Goal: Entertainment & Leisure: Consume media (video, audio)

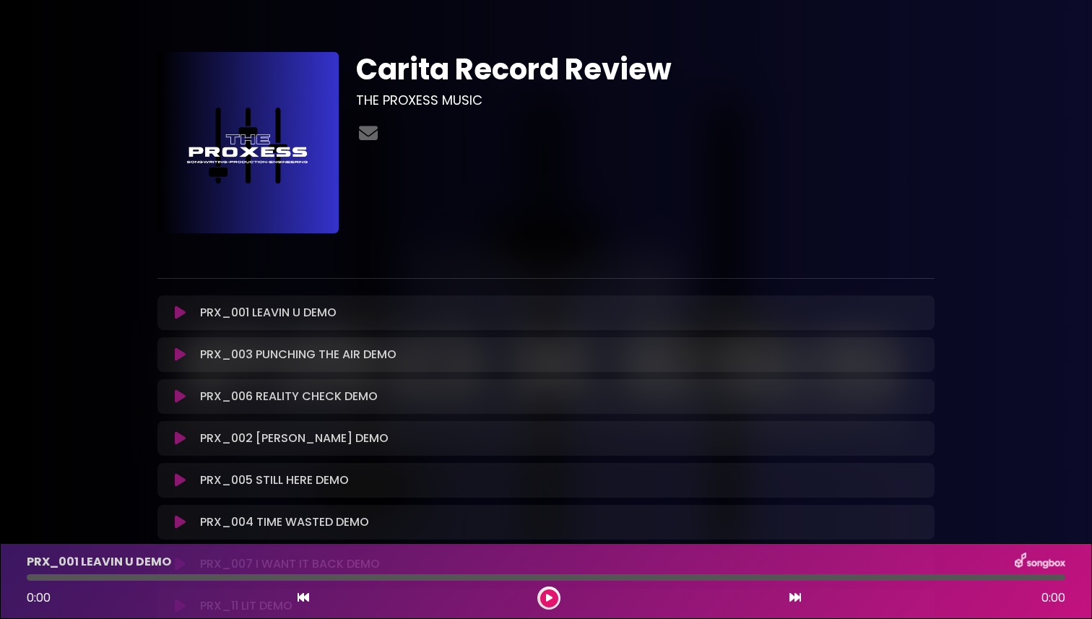
click at [178, 318] on icon at bounding box center [180, 312] width 11 height 14
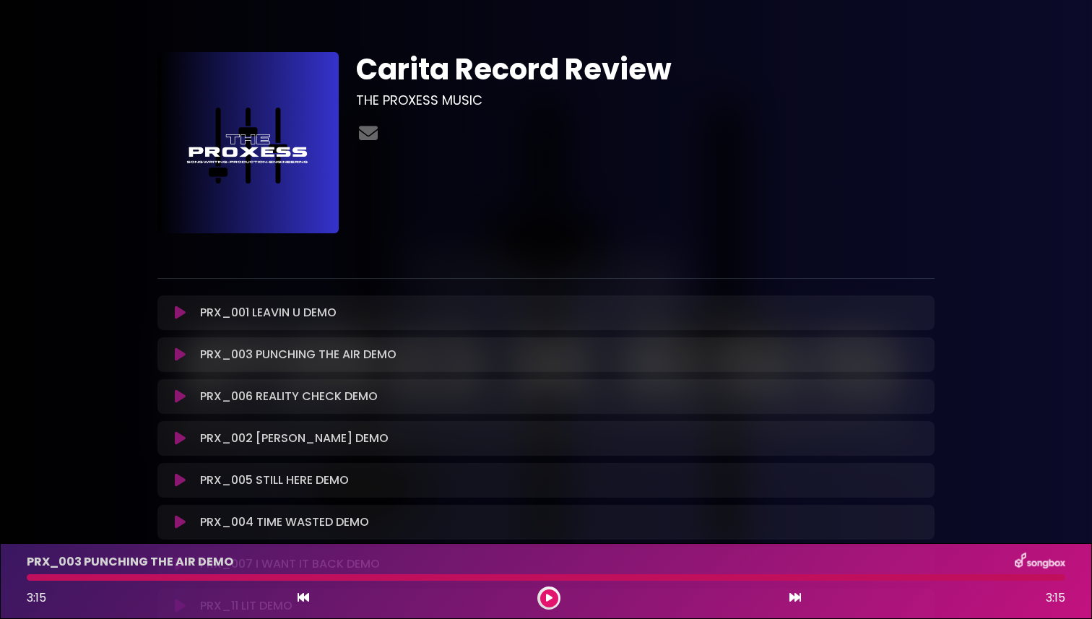
click at [170, 364] on div "PRX_003 PUNCHING THE AIR DEMO Loading Track... Name" at bounding box center [545, 354] width 777 height 35
click at [178, 358] on icon at bounding box center [180, 354] width 11 height 14
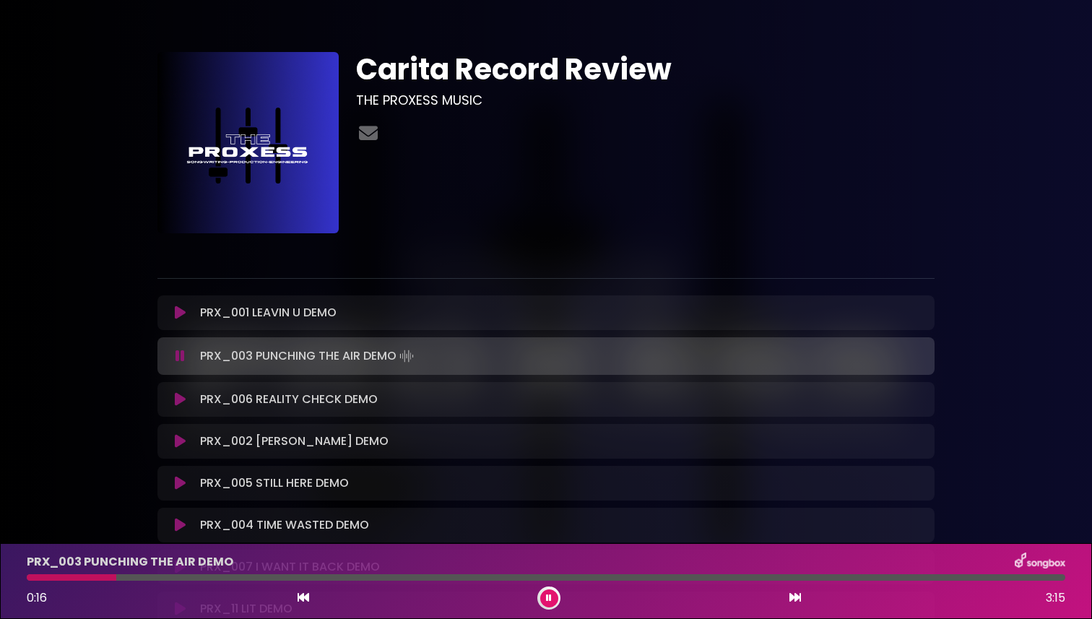
click at [179, 316] on icon at bounding box center [180, 312] width 11 height 14
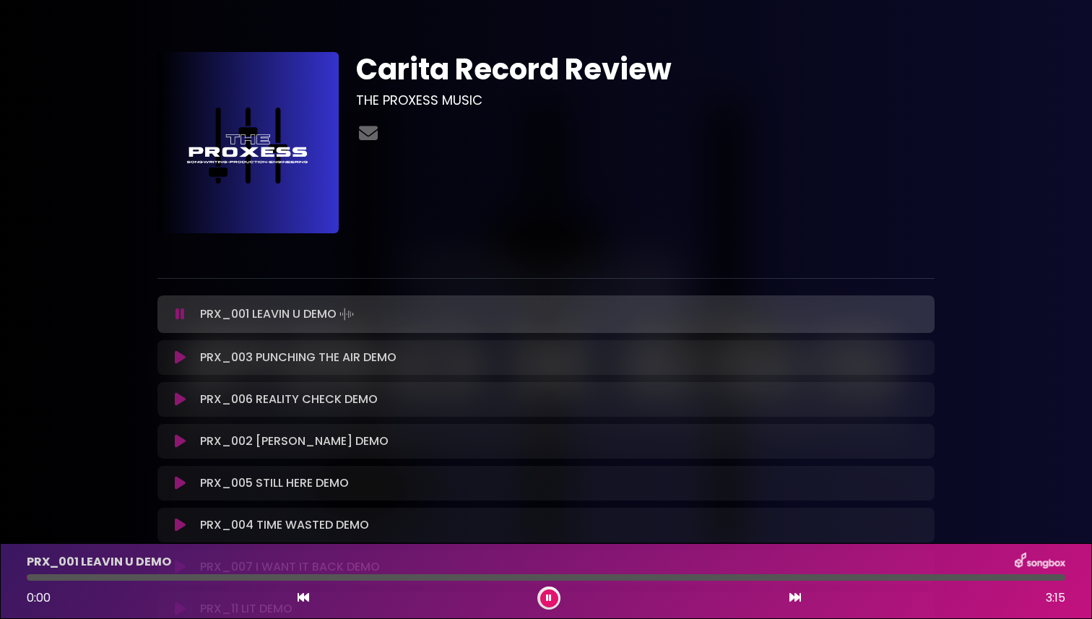
click at [179, 316] on icon at bounding box center [179, 314] width 9 height 14
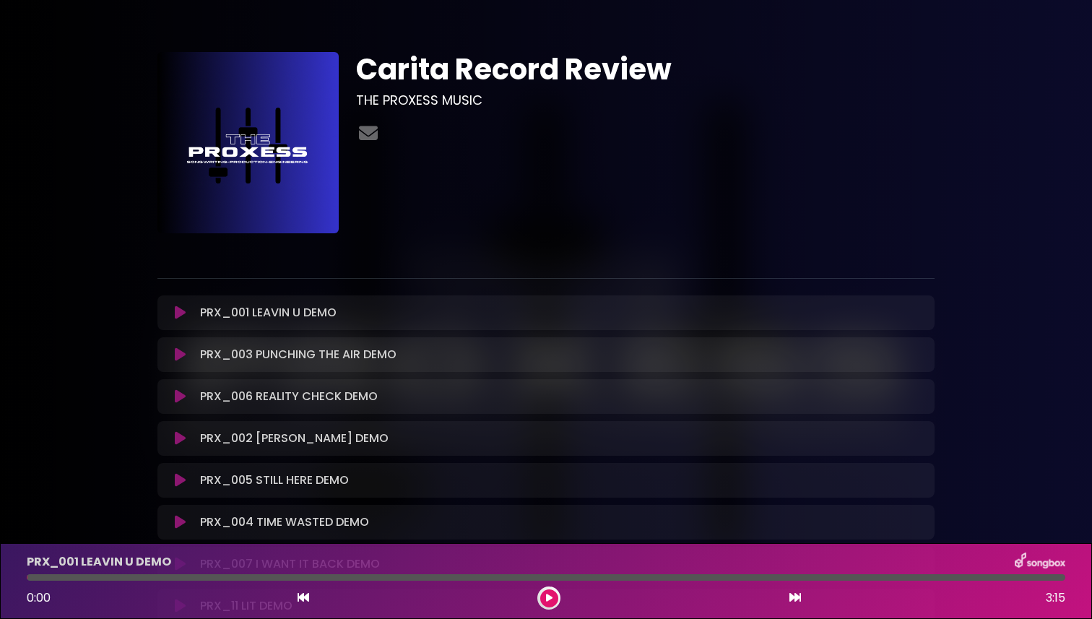
click at [179, 316] on icon at bounding box center [180, 312] width 11 height 14
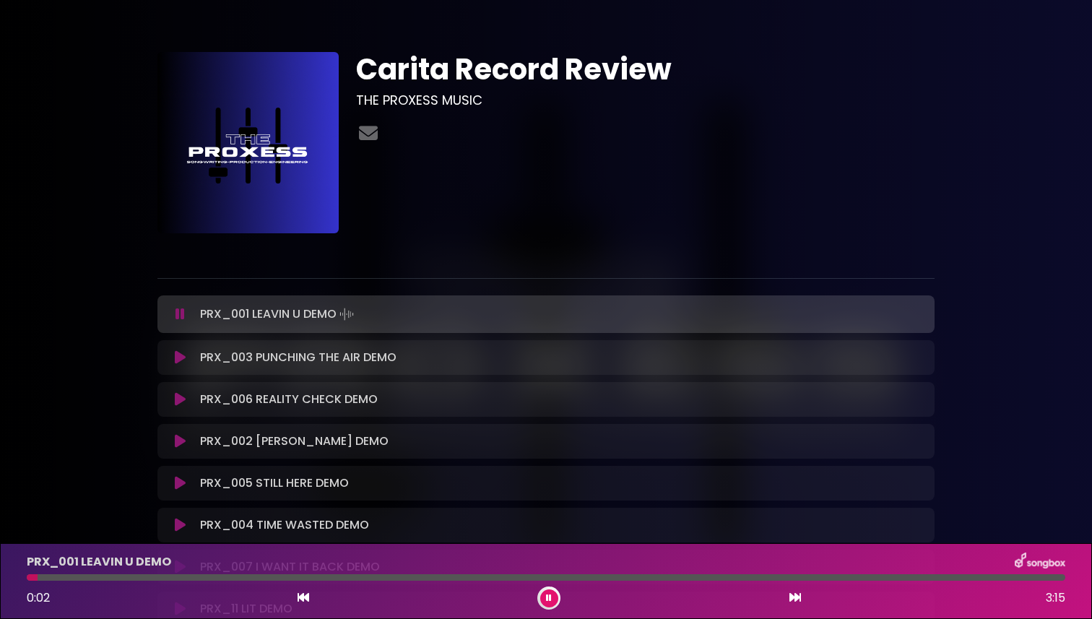
click at [181, 398] on icon at bounding box center [180, 399] width 11 height 14
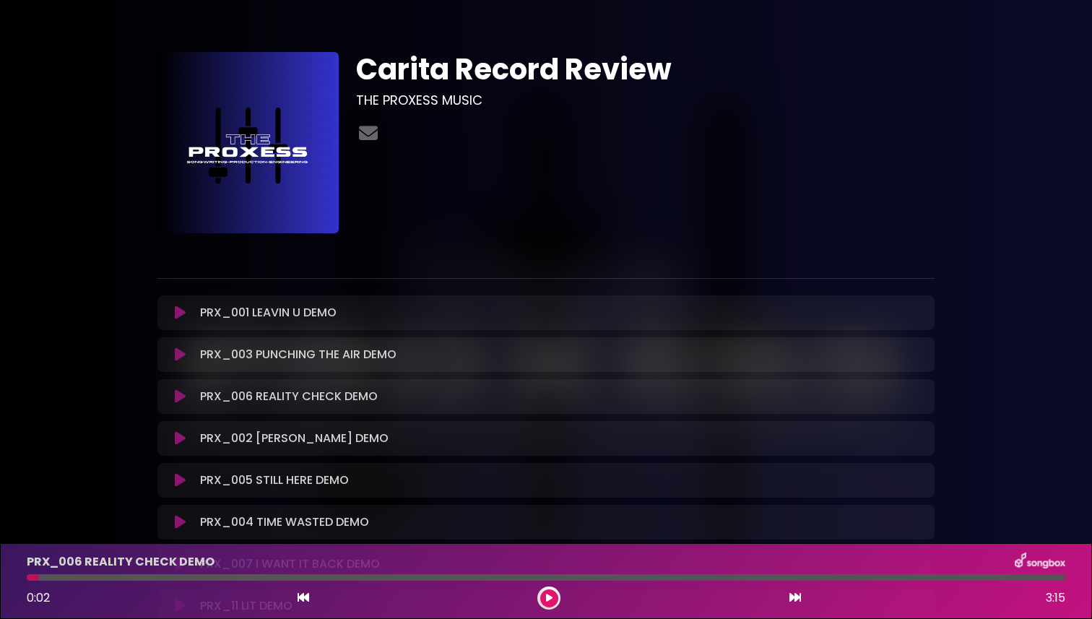
click at [181, 398] on icon at bounding box center [180, 396] width 11 height 14
click at [179, 394] on icon at bounding box center [180, 396] width 11 height 14
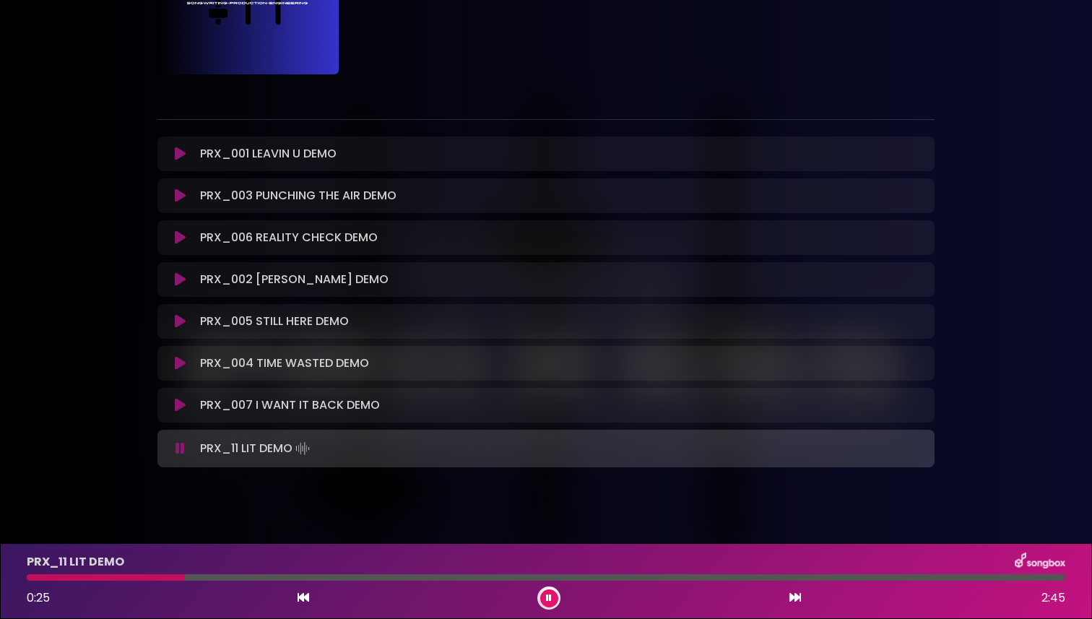
scroll to position [175, 0]
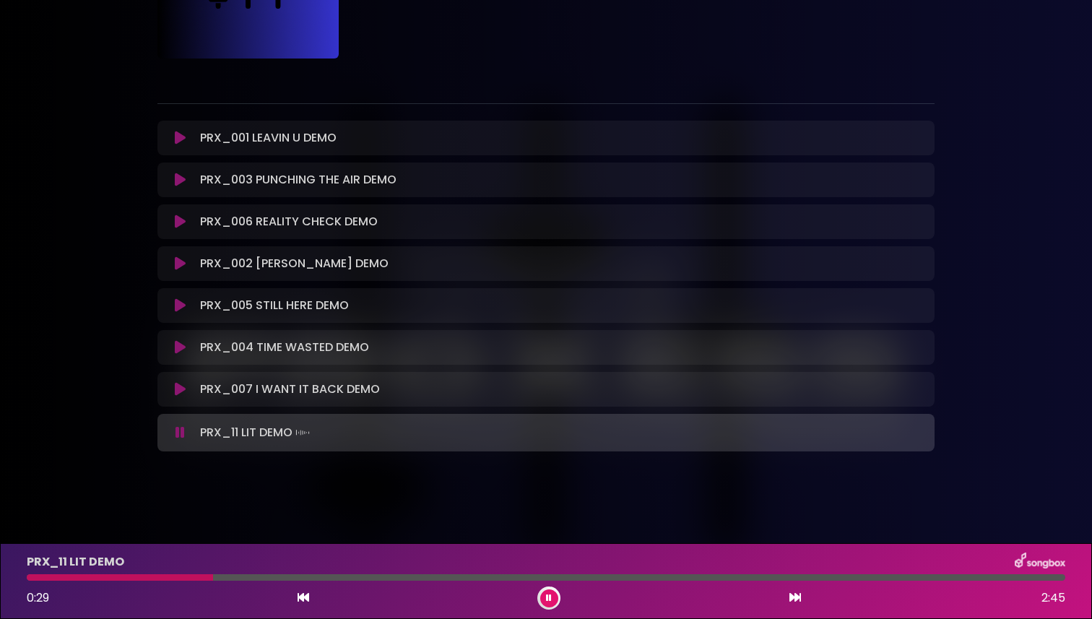
click at [549, 597] on icon at bounding box center [549, 598] width 6 height 9
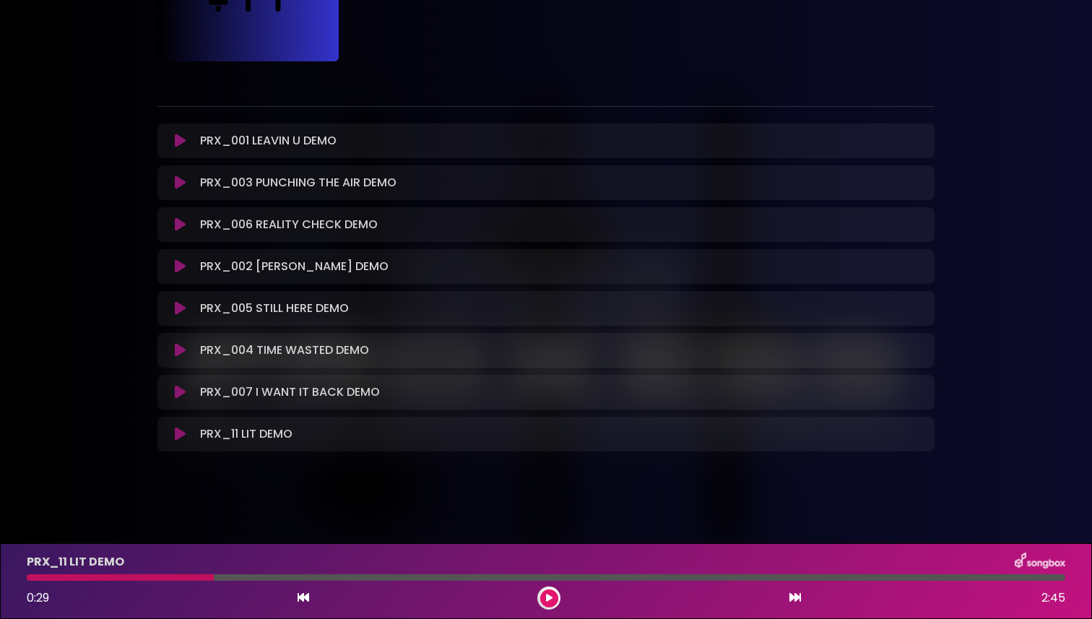
click at [551, 599] on icon at bounding box center [549, 598] width 6 height 9
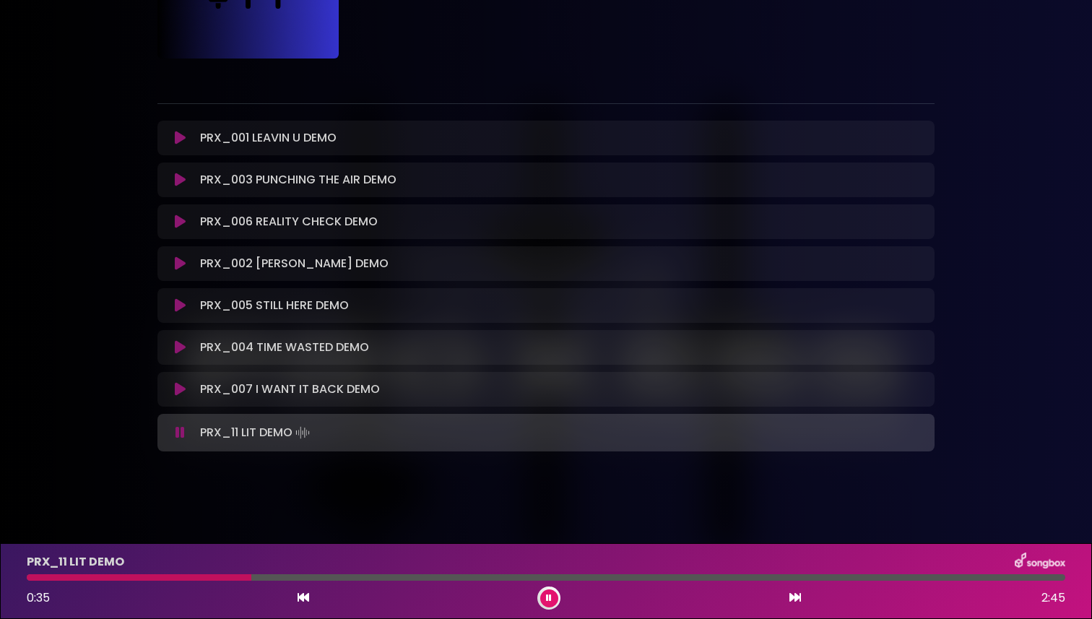
click at [184, 386] on icon at bounding box center [180, 389] width 11 height 14
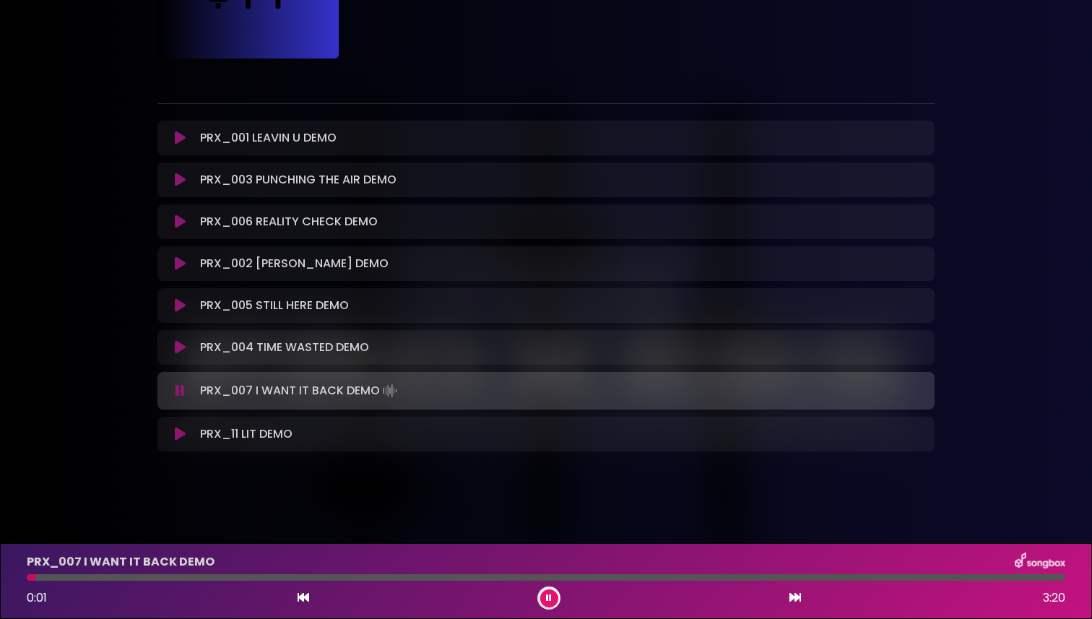
click at [178, 348] on icon at bounding box center [180, 347] width 11 height 14
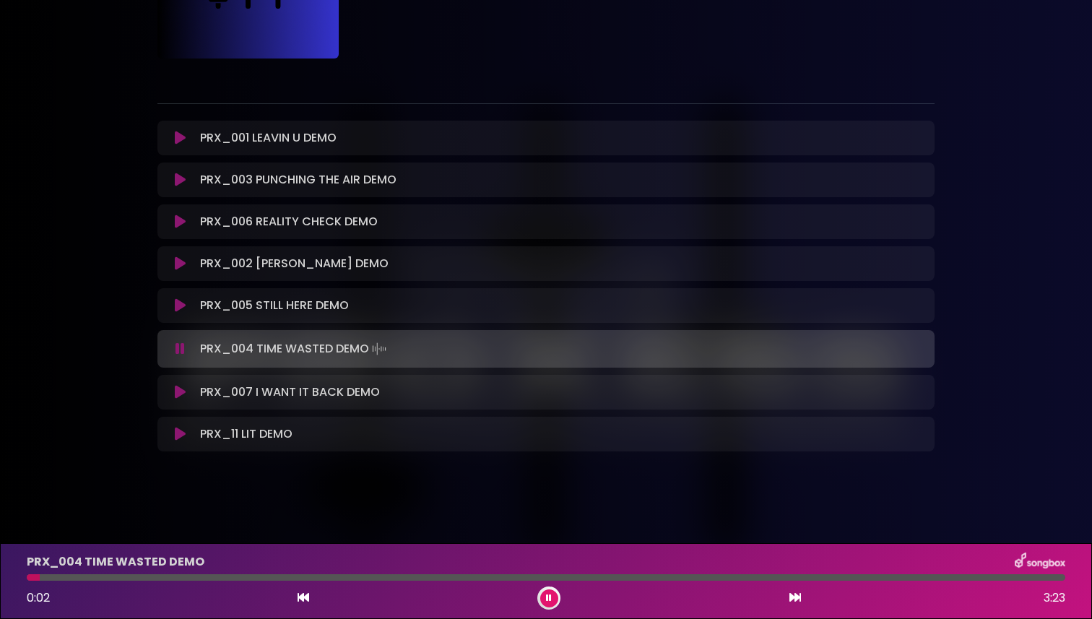
click at [231, 573] on div "PRX_004 TIME WASTED DEMO 0:02 3:23" at bounding box center [546, 580] width 1056 height 57
click at [231, 578] on div at bounding box center [546, 577] width 1039 height 6
click at [180, 394] on icon at bounding box center [180, 392] width 11 height 14
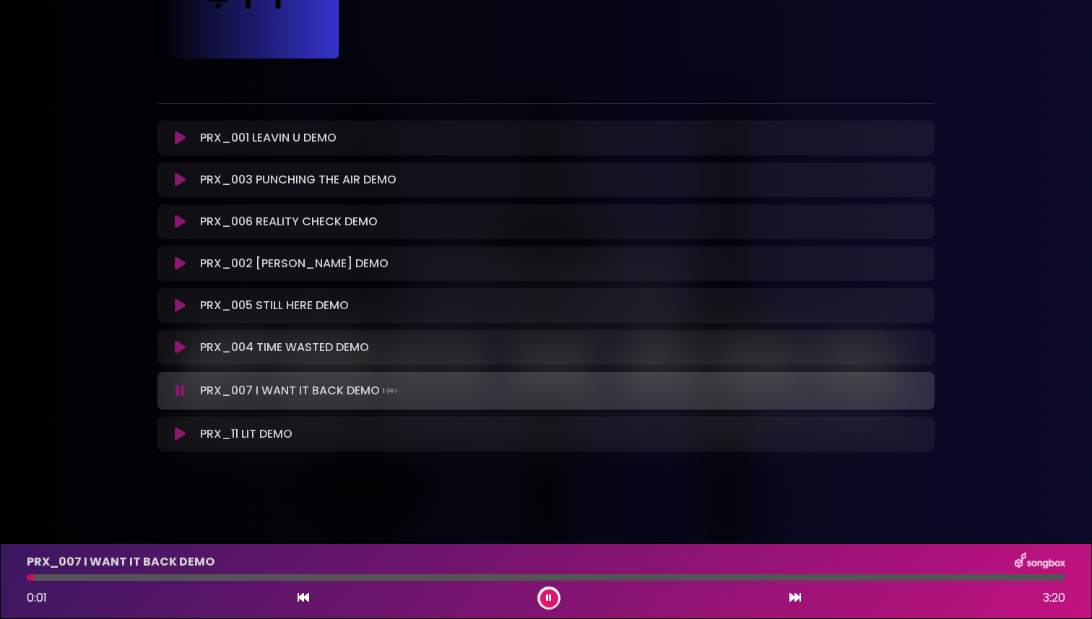
click at [213, 574] on div at bounding box center [546, 577] width 1039 height 6
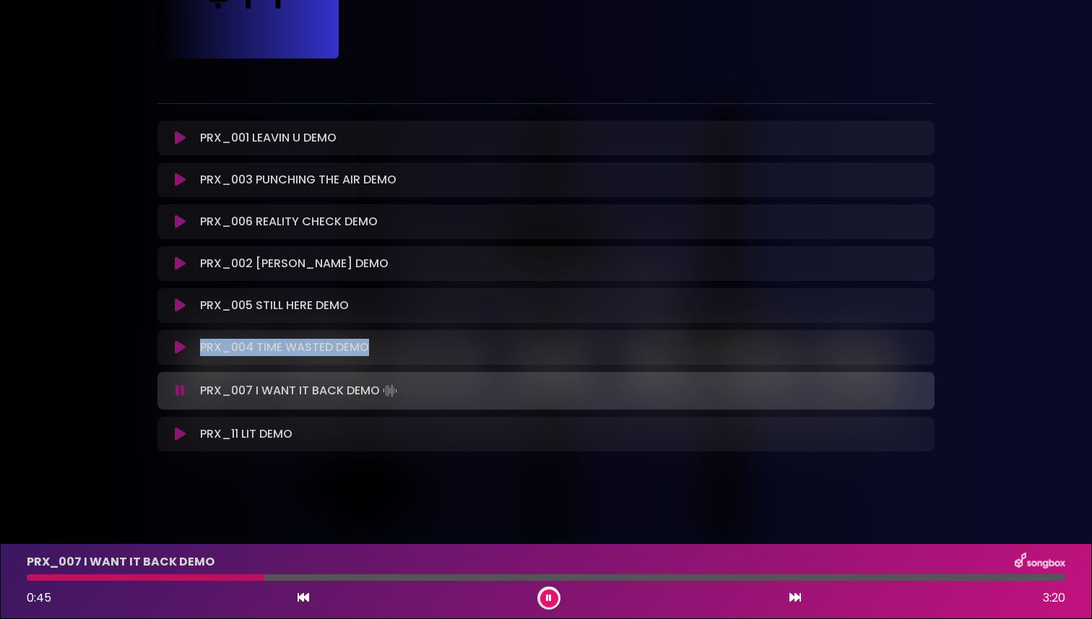
drag, startPoint x: 376, startPoint y: 348, endPoint x: 198, endPoint y: 354, distance: 178.5
click at [198, 353] on div "PRX_004 TIME WASTED DEMO Loading Track..." at bounding box center [560, 347] width 732 height 17
click at [220, 355] on p "PRX_004 TIME WASTED DEMO Loading Track..." at bounding box center [284, 347] width 169 height 17
drag, startPoint x: 256, startPoint y: 348, endPoint x: 201, endPoint y: 348, distance: 54.2
click at [201, 348] on p "PRX_004 TIME WASTED DEMO Loading Track..." at bounding box center [284, 347] width 169 height 17
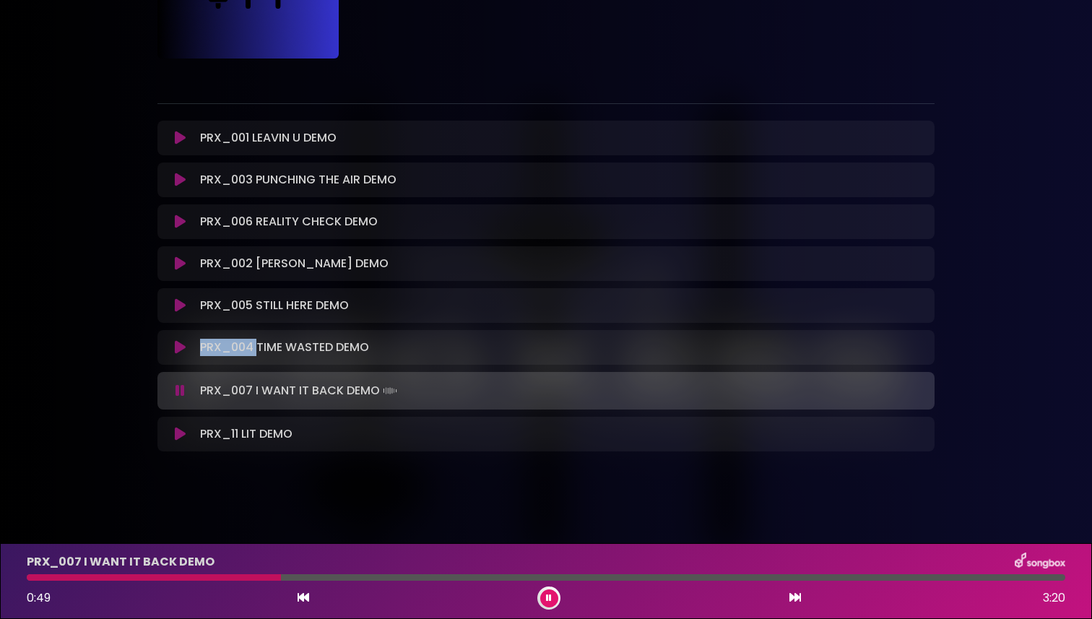
copy p "PRX_004"
click at [251, 430] on p "PRX_11 LIT DEMO Loading Track..." at bounding box center [246, 433] width 92 height 17
click at [186, 434] on button at bounding box center [180, 434] width 28 height 14
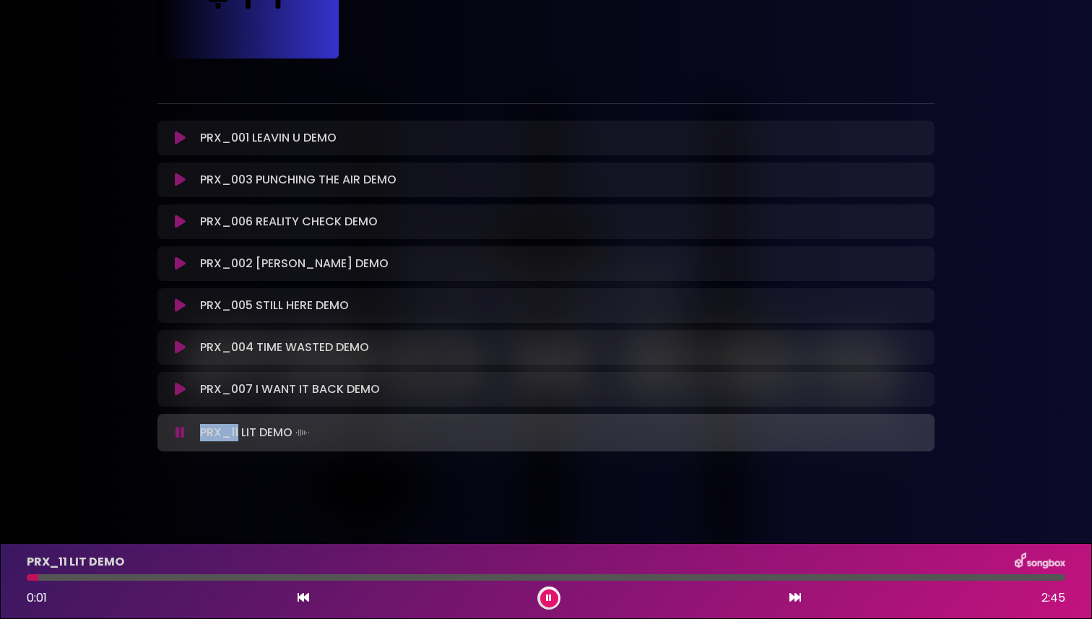
drag, startPoint x: 240, startPoint y: 431, endPoint x: 202, endPoint y: 432, distance: 37.6
click at [201, 432] on p "PRX_11 LIT DEMO Loading Track..." at bounding box center [256, 432] width 113 height 20
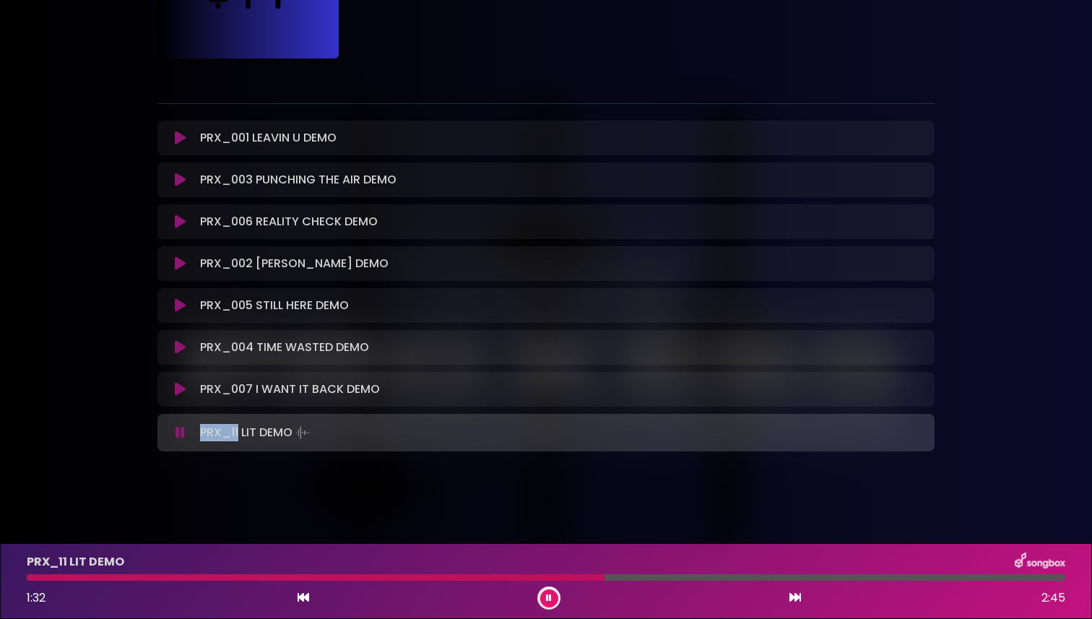
copy p "PRX_11"
